Goal: Find specific page/section: Find specific page/section

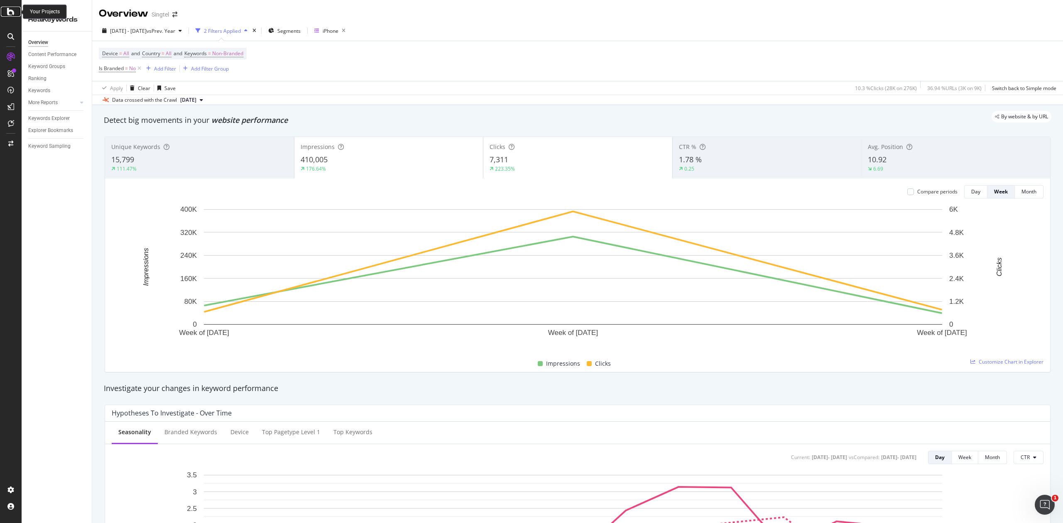
click at [12, 12] on icon at bounding box center [10, 12] width 7 height 10
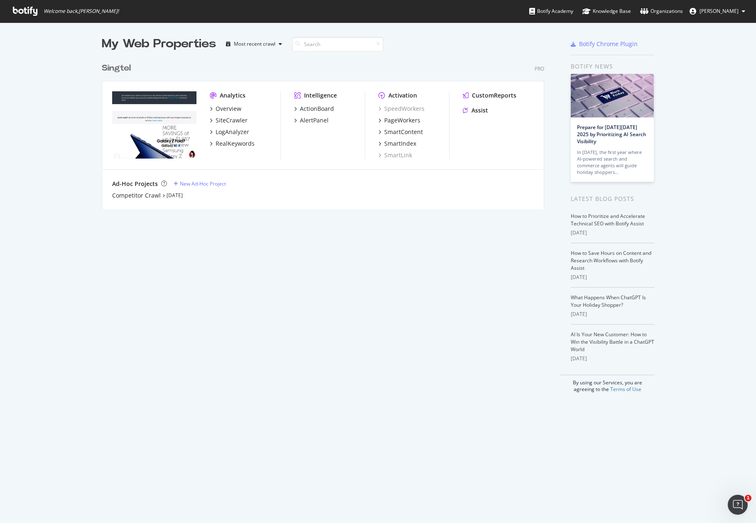
scroll to position [515, 739]
click at [23, 11] on icon at bounding box center [25, 11] width 24 height 9
click at [420, 21] on div "Welcome back, [PERSON_NAME] ! Botify Academy Knowledge Base Organizations [PERS…" at bounding box center [378, 11] width 756 height 22
click at [438, 13] on div "Welcome back, [PERSON_NAME] ! Botify Academy Knowledge Base Organizations [PERS…" at bounding box center [378, 11] width 756 height 22
